Goal: Transaction & Acquisition: Obtain resource

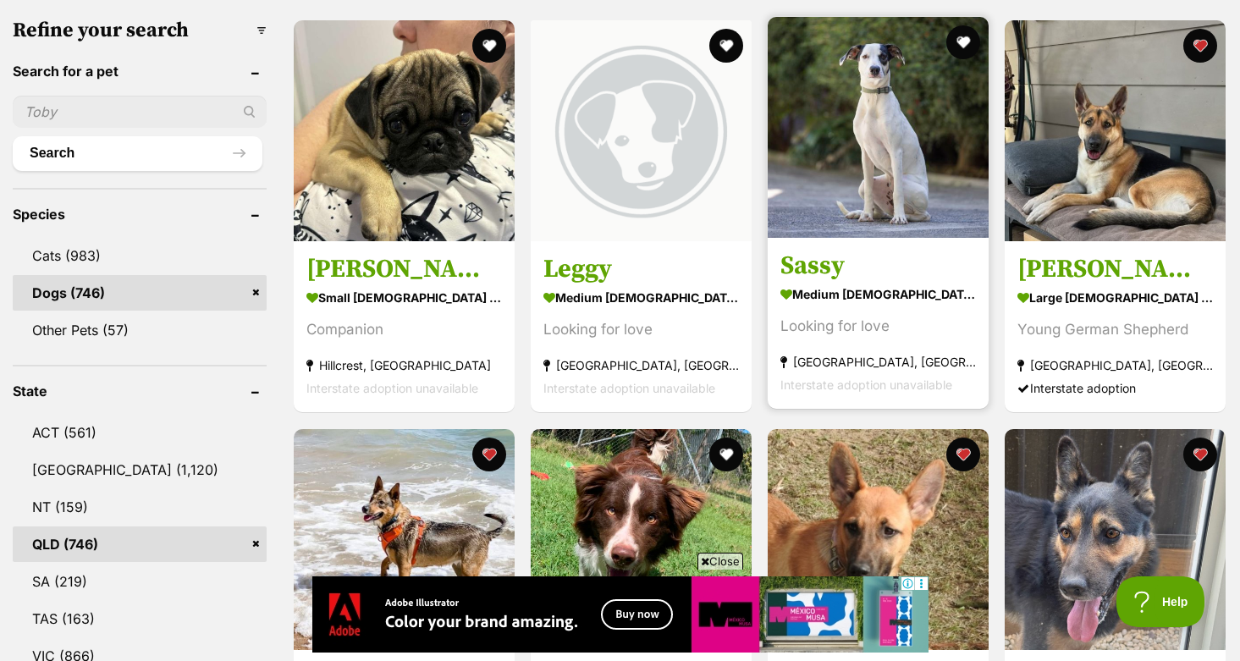
scroll to position [603, 0]
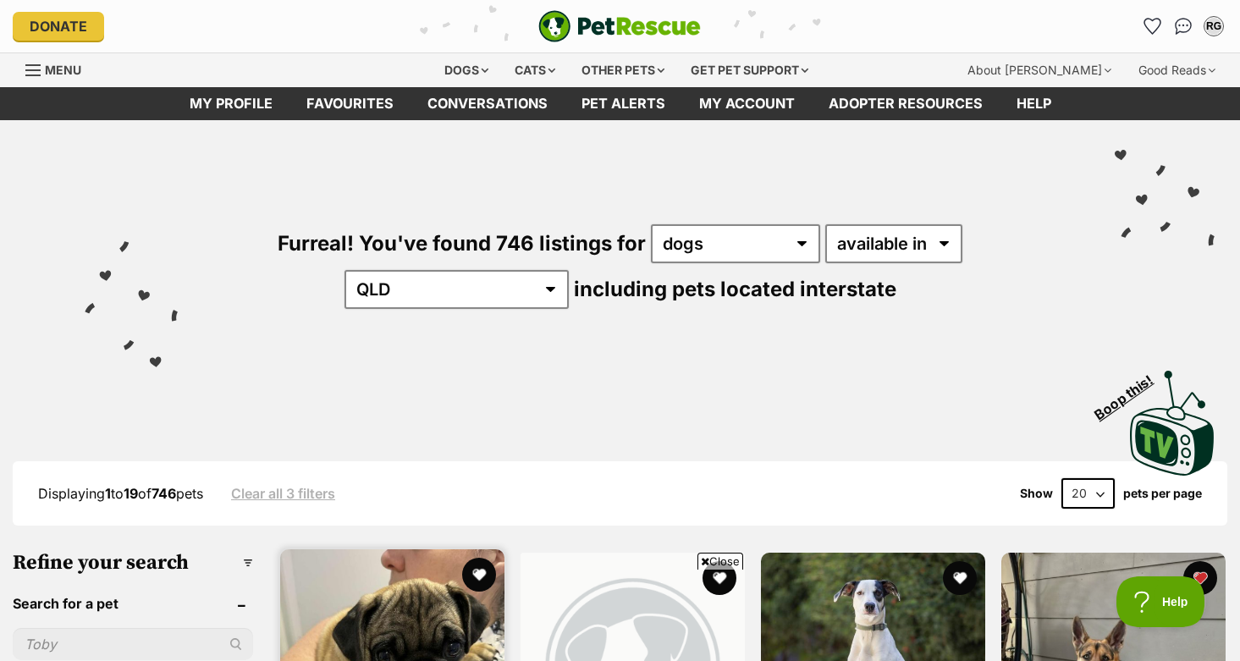
click at [352, 549] on img at bounding box center [392, 661] width 224 height 224
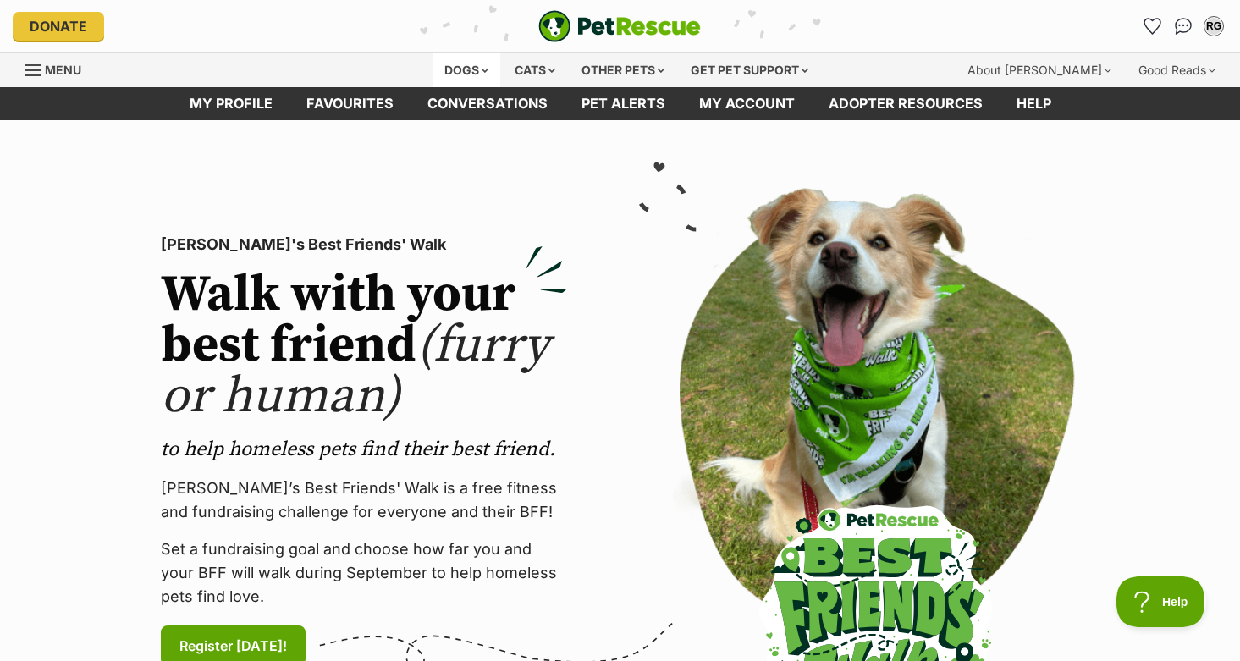
click at [480, 63] on div "Dogs" at bounding box center [466, 70] width 68 height 34
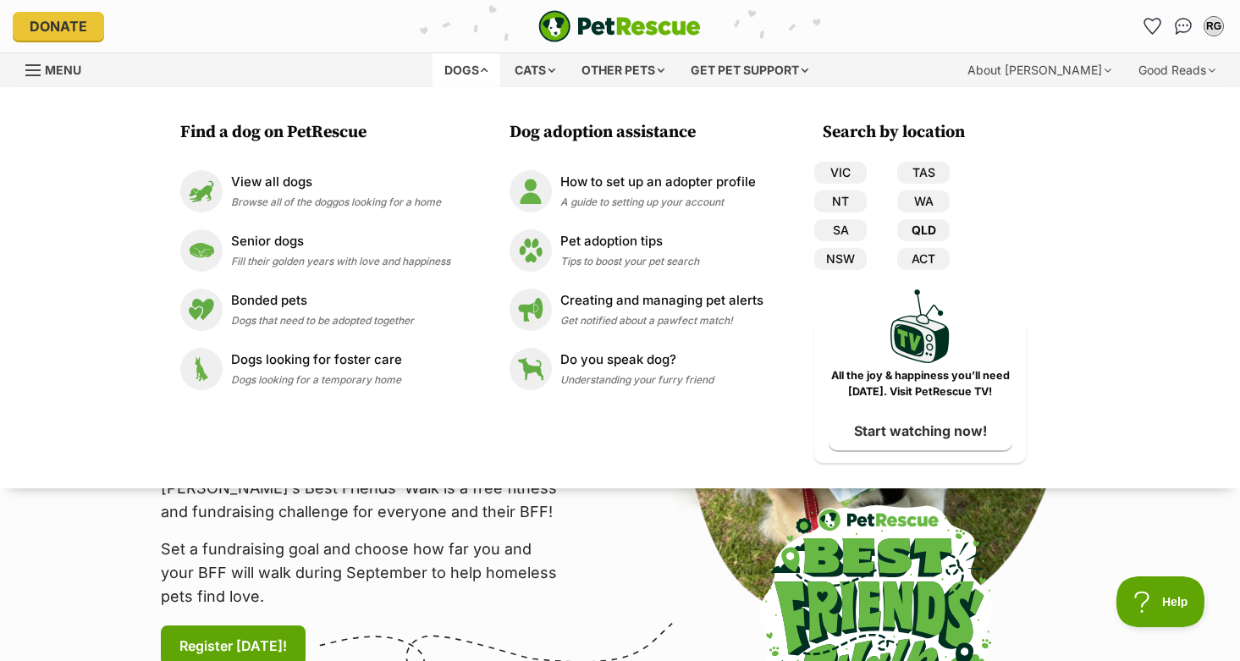
click at [911, 227] on link "QLD" at bounding box center [923, 230] width 52 height 22
